Goal: Information Seeking & Learning: Learn about a topic

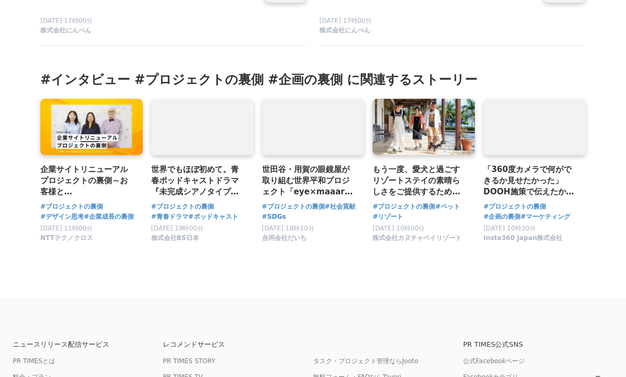
scroll to position [3626, 0]
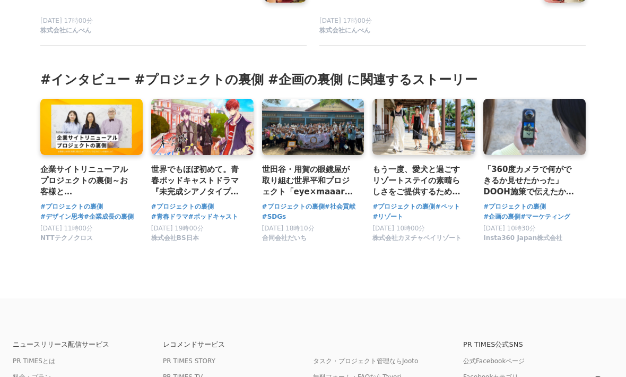
click at [332, 163] on h3 "世田谷・用賀の眼鏡屋が取り組む世界平和プロジェクト「eye×maaaruツアー」誕生の裏側。カンボジア再訪と次なる国[GEOGRAPHIC_DATA]への挑戦。" at bounding box center [309, 180] width 94 height 35
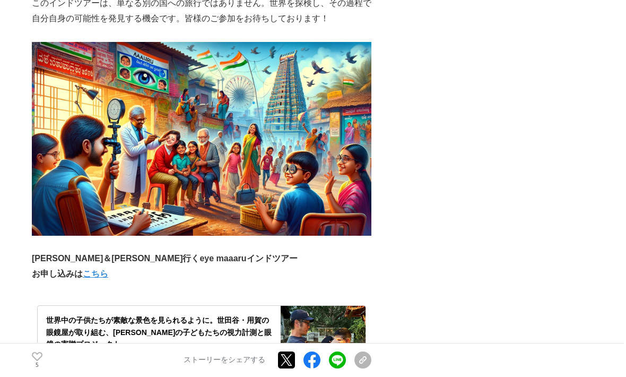
scroll to position [3111, 0]
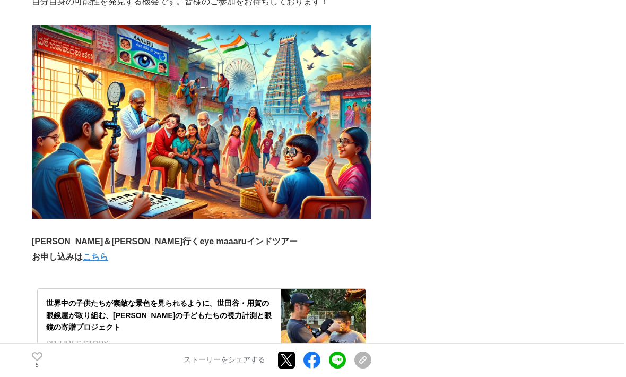
click at [246, 297] on div "世界中の子供たちが素敵な景色を見られるように。世田谷・用賀の眼鏡屋が取り組む、[PERSON_NAME]の子どもたちの視力計測と眼鏡の寄贈プロジェクト" at bounding box center [159, 315] width 226 height 36
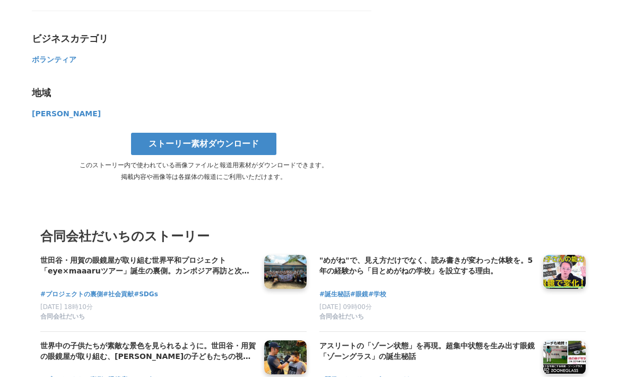
scroll to position [3383, 0]
click at [420, 255] on h4 ""めがね"で、見え方だけでなく、読み書きが変わった体験を。5年の経験から「目とめがねの学校」を設立する理由。" at bounding box center [427, 266] width 215 height 22
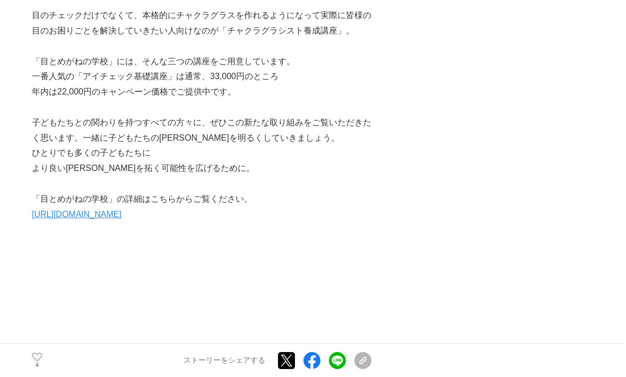
scroll to position [2166, 0]
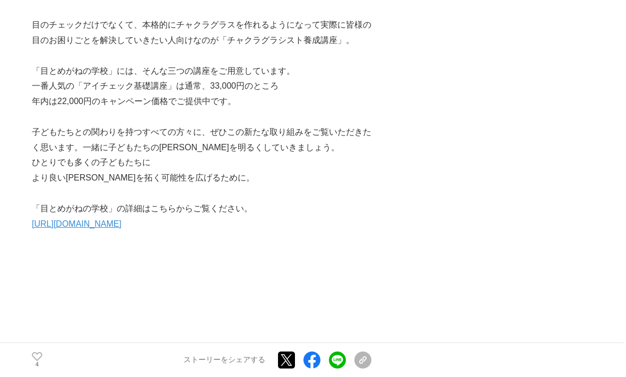
click at [122, 220] on link "https://chakraglass-school.hp.peraichi.com/" at bounding box center [77, 224] width 90 height 9
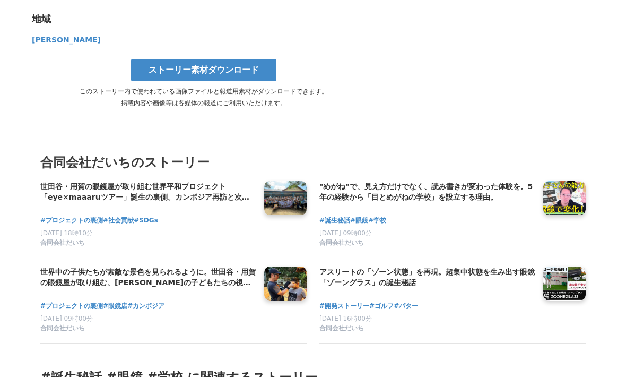
scroll to position [2772, 0]
